Goal: Navigation & Orientation: Find specific page/section

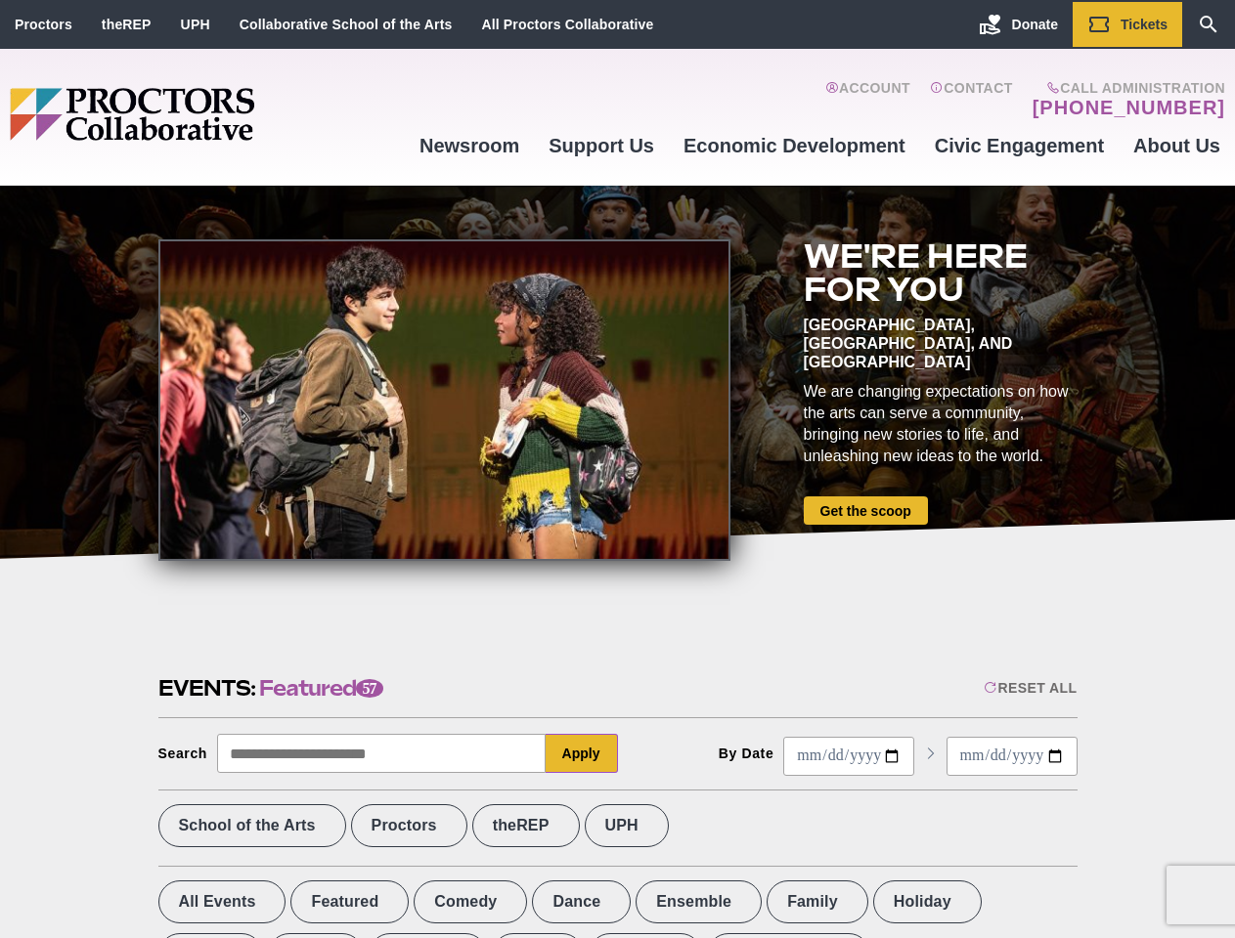
click at [617, 469] on div at bounding box center [444, 400] width 572 height 322
click at [1028, 688] on div "Reset All" at bounding box center [1029, 688] width 93 height 16
click at [582, 754] on button "Apply" at bounding box center [581, 753] width 72 height 39
